Goal: Navigation & Orientation: Go to known website

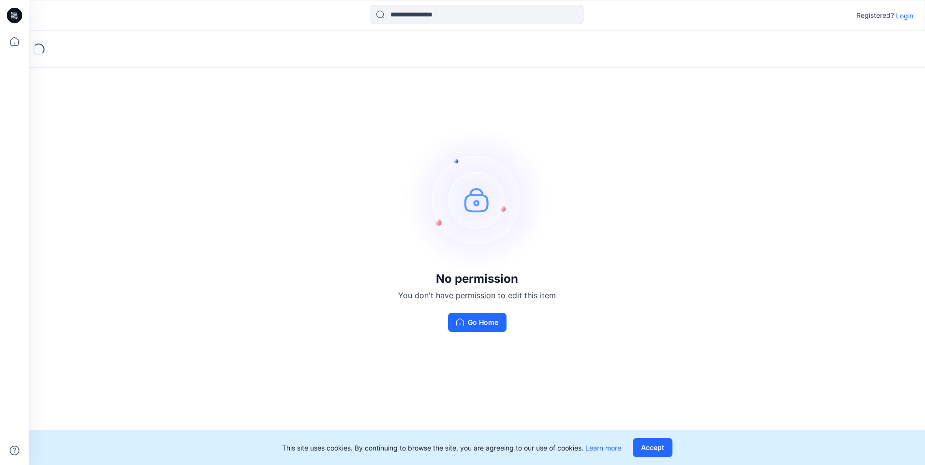
click at [654, 457] on div "This site uses cookies. By continuing to browse the site, you are agreeing to o…" at bounding box center [477, 447] width 896 height 35
click at [656, 448] on button "Accept" at bounding box center [652, 447] width 40 height 19
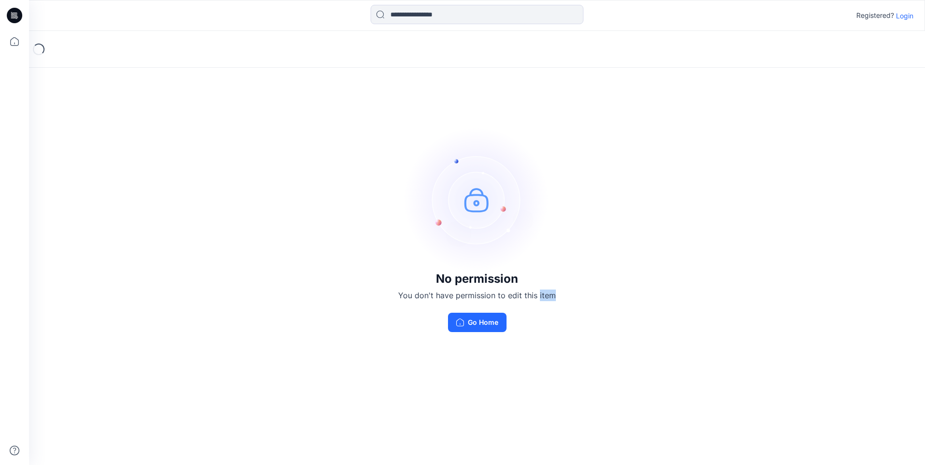
click at [656, 448] on div "Loading... No permission You don't have permission to edit this item Go Home" at bounding box center [477, 248] width 896 height 434
click at [656, 447] on div "Loading... No permission You don't have permission to edit this item Go Home" at bounding box center [477, 248] width 896 height 434
click at [494, 323] on button "Go Home" at bounding box center [477, 322] width 59 height 19
